Goal: Navigation & Orientation: Go to known website

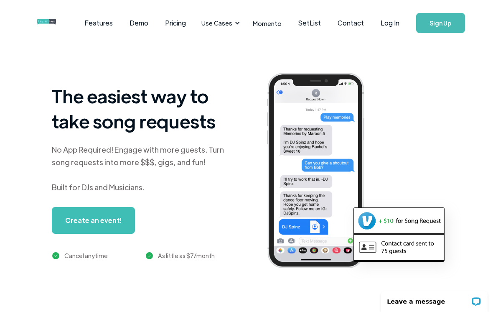
click at [393, 22] on link "Log In" at bounding box center [390, 22] width 36 height 29
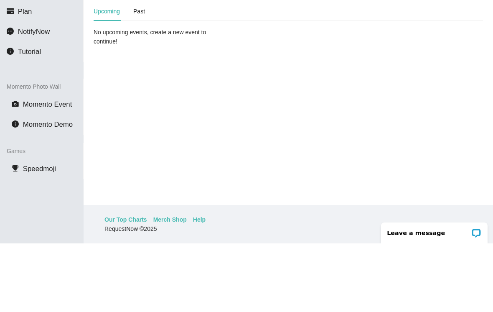
scroll to position [27, 0]
